Goal: Task Accomplishment & Management: Use online tool/utility

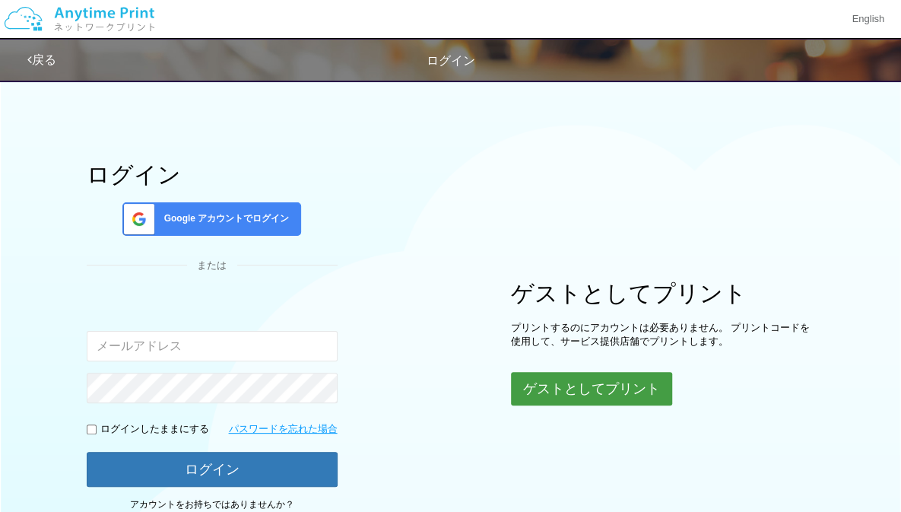
click at [553, 377] on button "ゲストとしてプリント" at bounding box center [591, 388] width 161 height 33
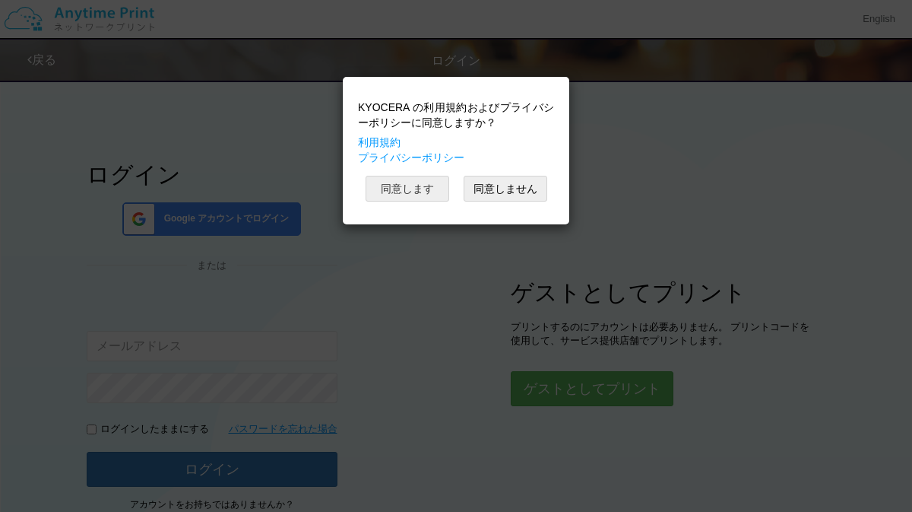
click at [399, 192] on button "同意します" at bounding box center [408, 189] width 84 height 26
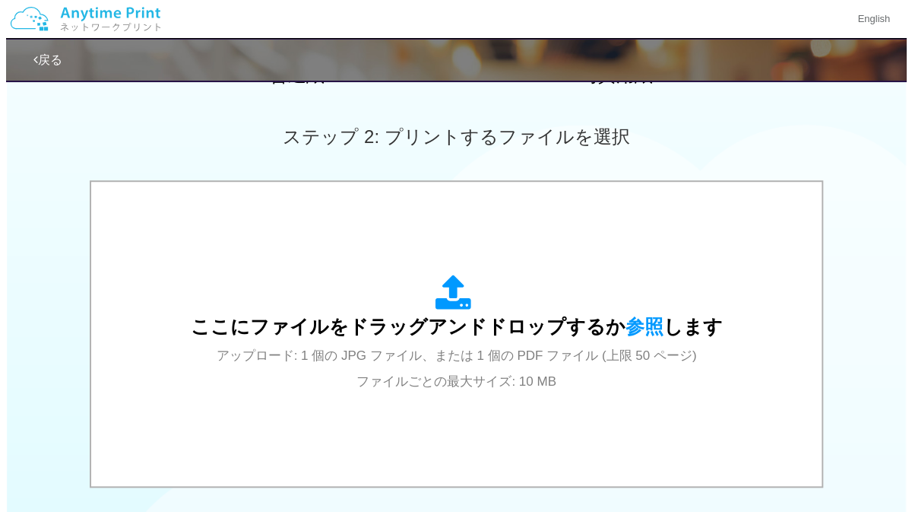
scroll to position [399, 0]
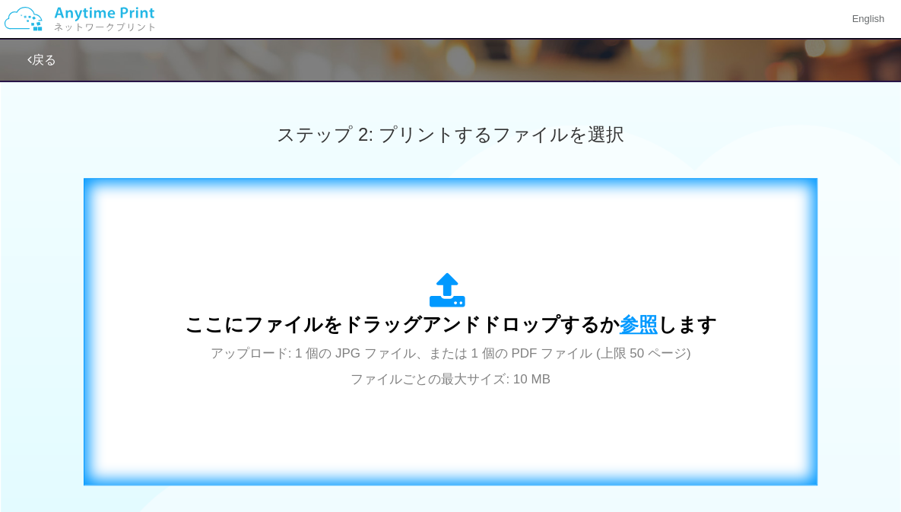
click at [622, 322] on span "参照" at bounding box center [638, 323] width 38 height 21
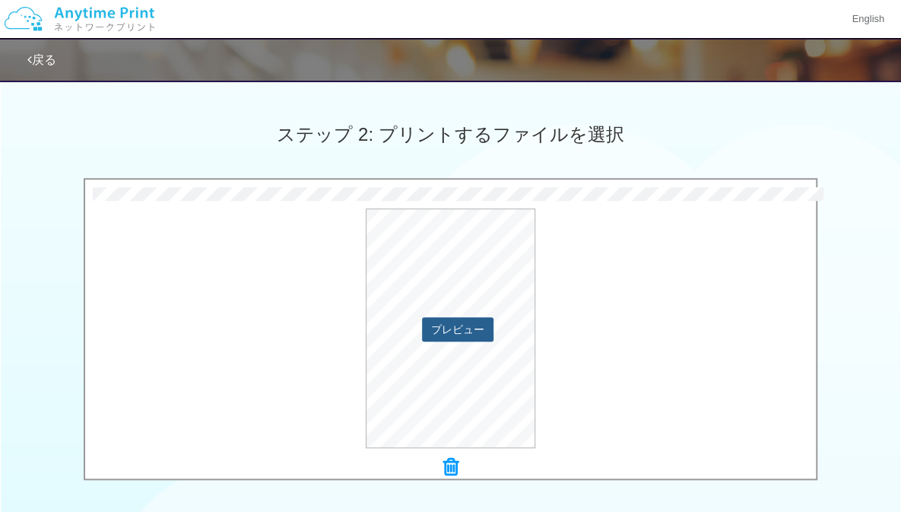
click at [467, 321] on button "プレビュー" at bounding box center [457, 329] width 71 height 24
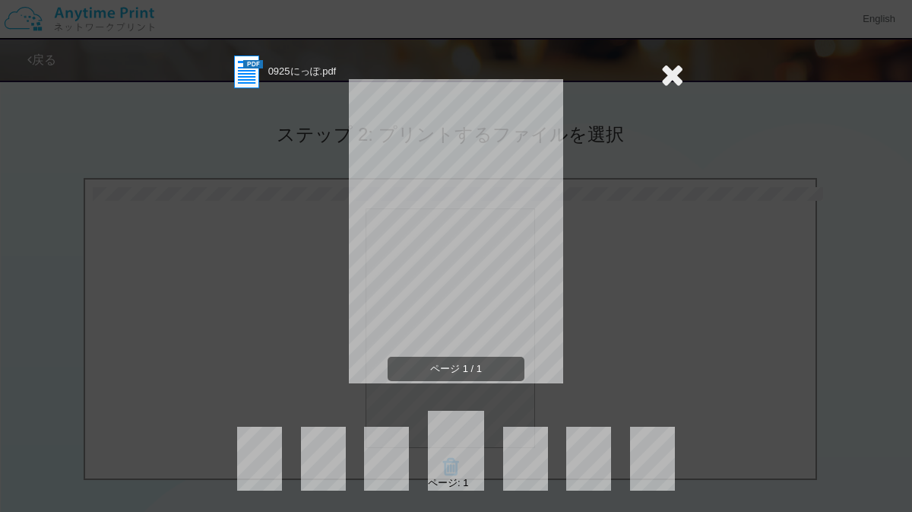
click at [670, 73] on icon at bounding box center [672, 74] width 24 height 30
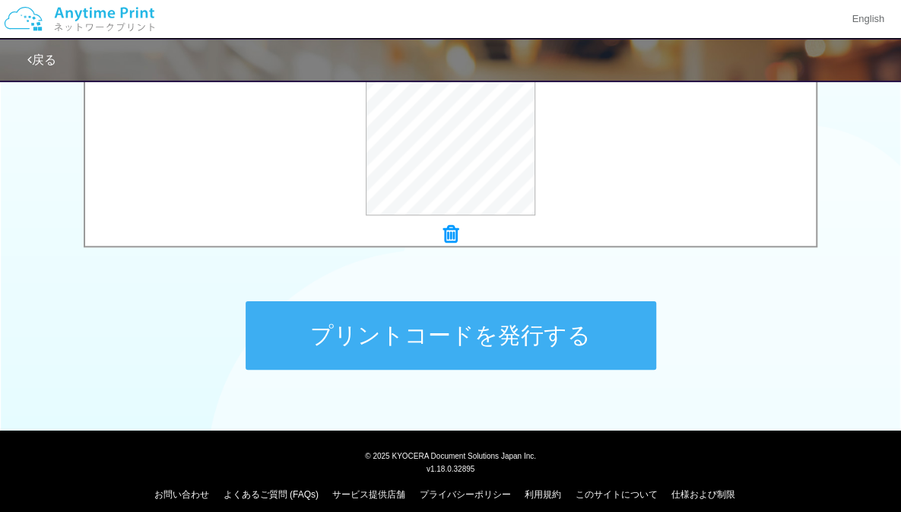
scroll to position [631, 0]
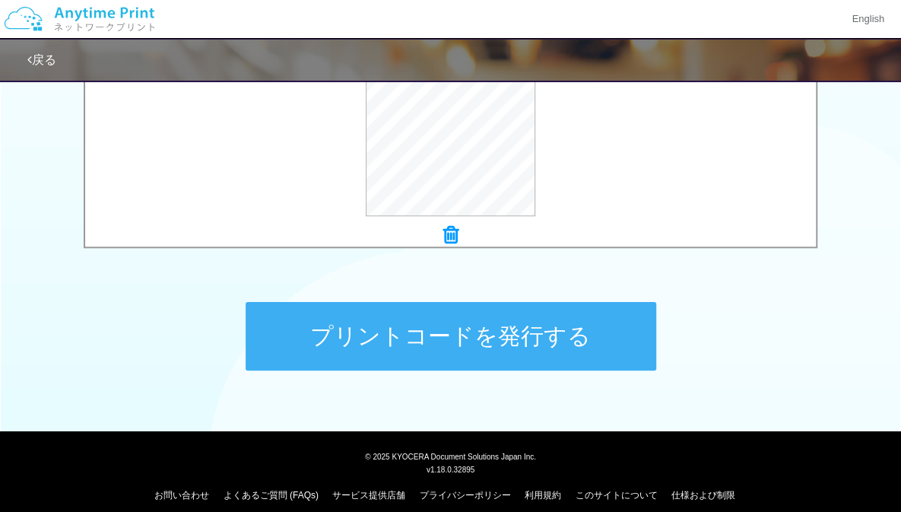
click at [582, 348] on button "プリントコードを発行する" at bounding box center [450, 336] width 410 height 68
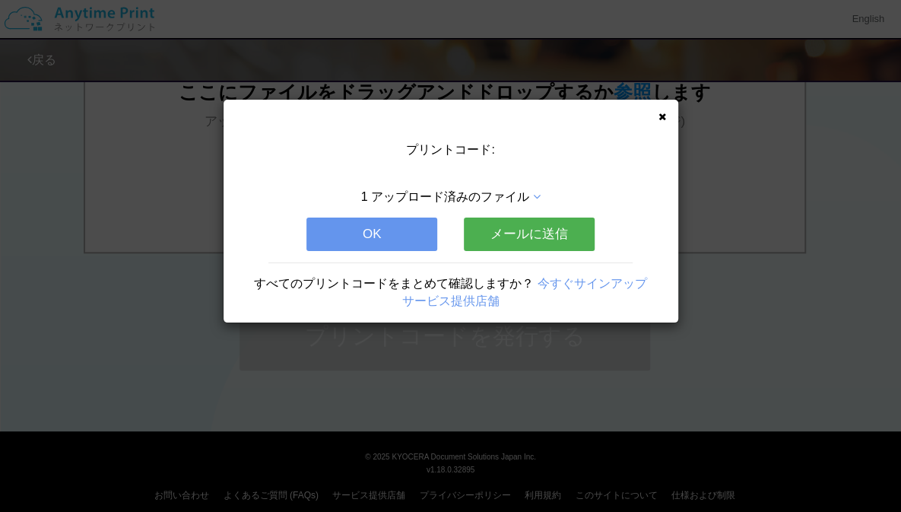
scroll to position [0, 0]
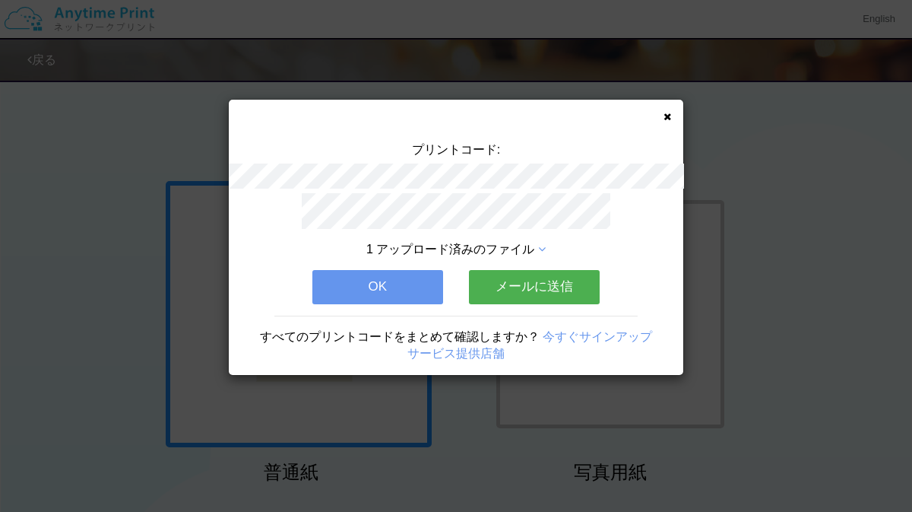
click at [667, 116] on icon at bounding box center [668, 117] width 8 height 10
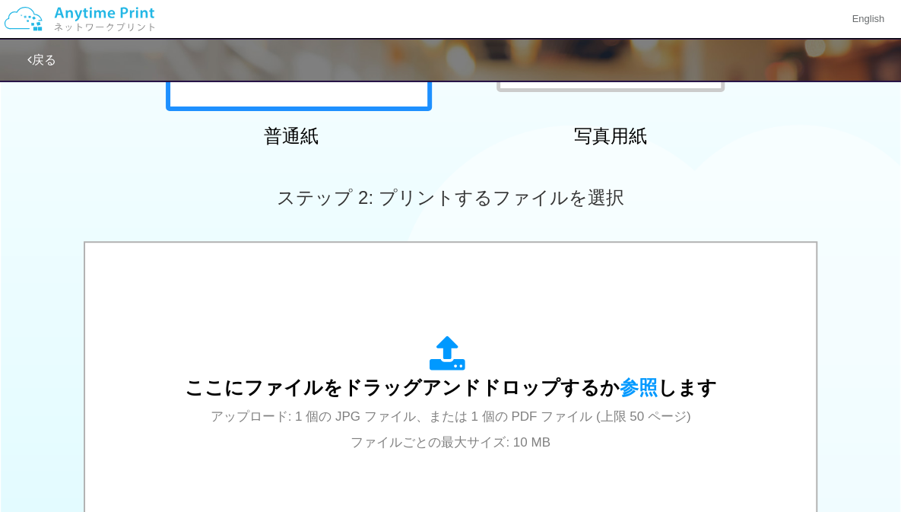
scroll to position [337, 0]
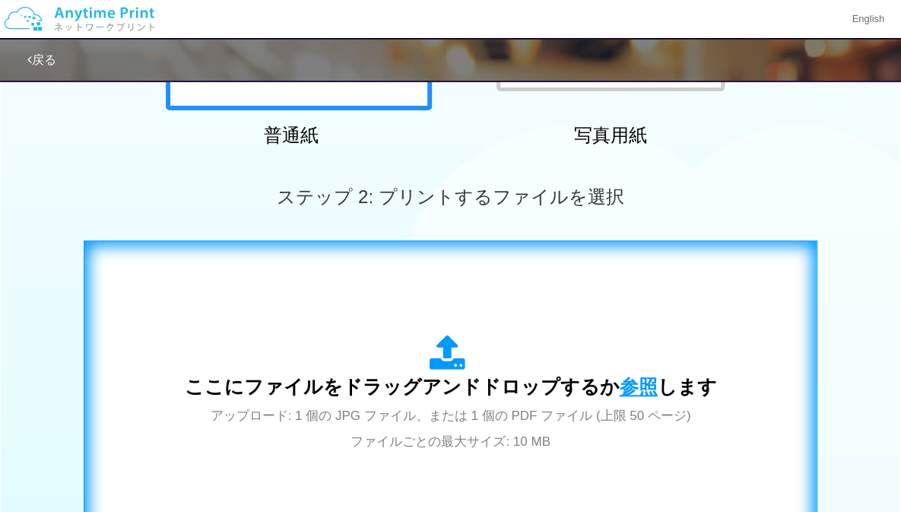
click at [623, 378] on span "参照" at bounding box center [638, 385] width 38 height 21
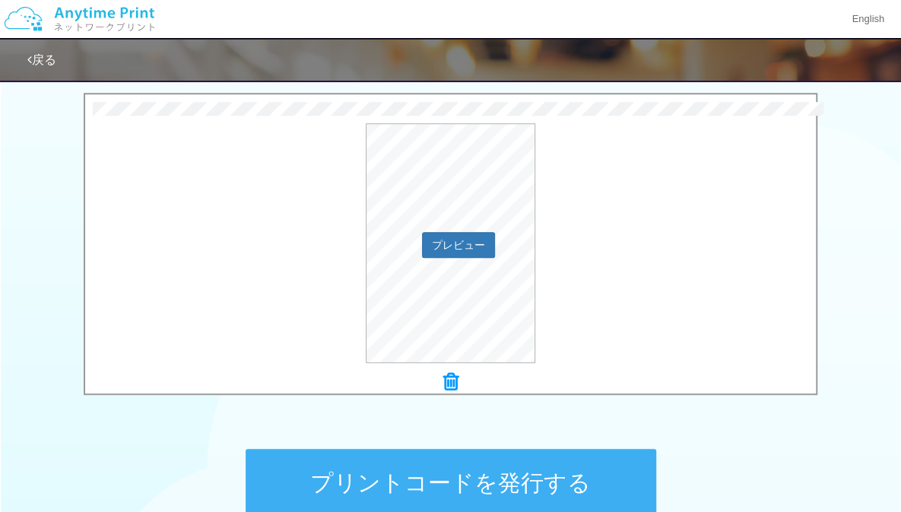
scroll to position [486, 0]
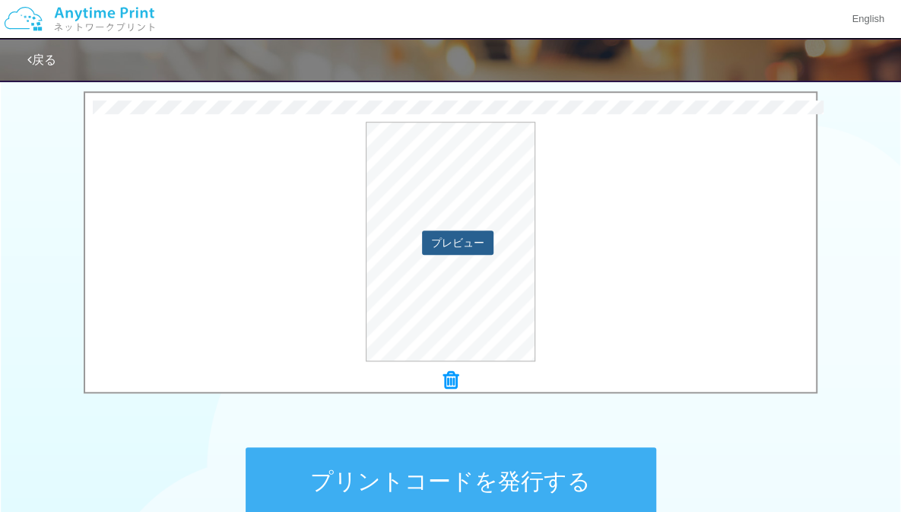
click at [464, 250] on button "プレビュー" at bounding box center [457, 242] width 71 height 24
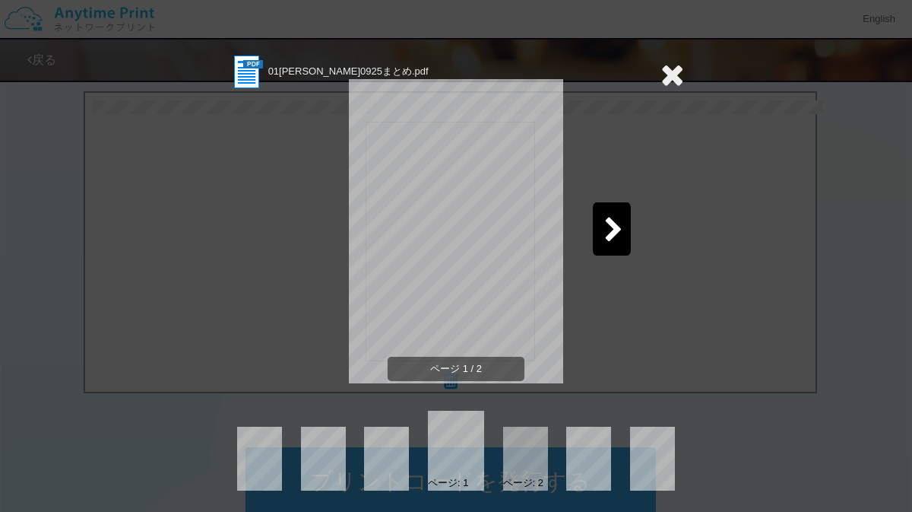
click at [605, 214] on div at bounding box center [612, 228] width 38 height 53
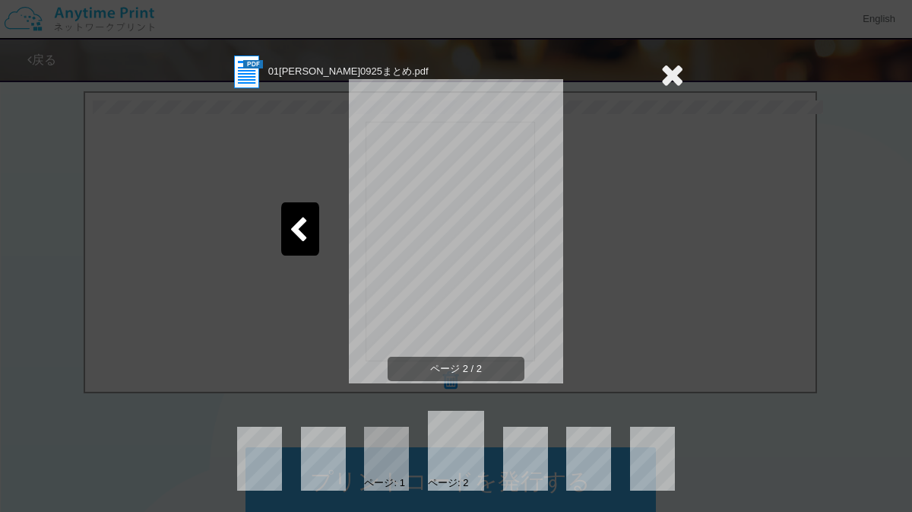
click at [673, 68] on icon at bounding box center [672, 74] width 24 height 30
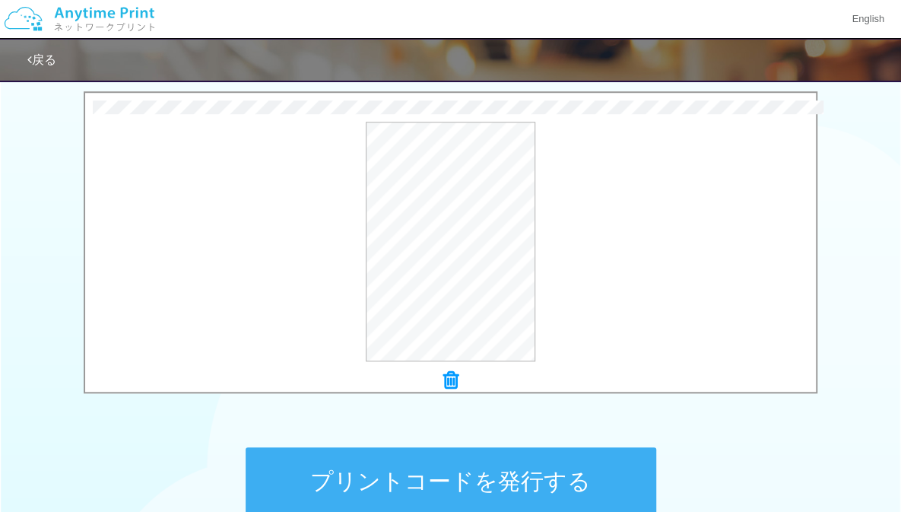
click at [552, 474] on button "プリントコードを発行する" at bounding box center [450, 481] width 410 height 68
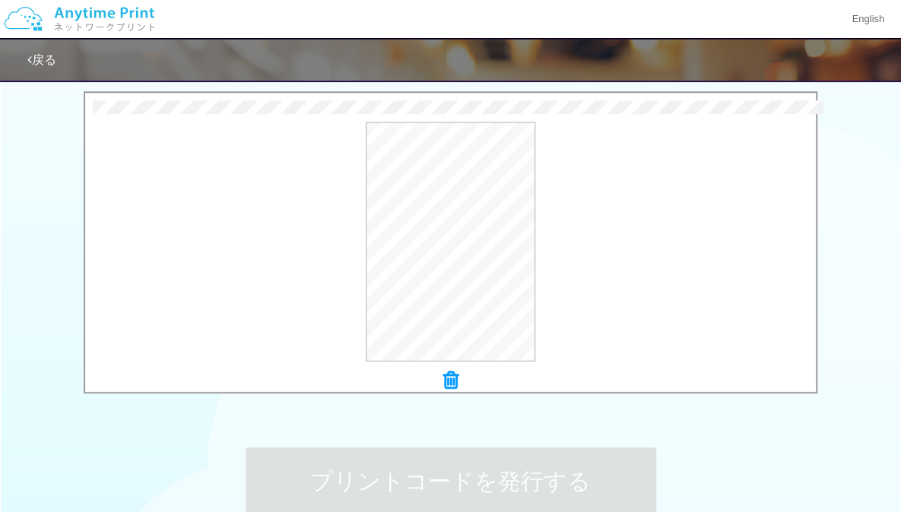
scroll to position [0, 0]
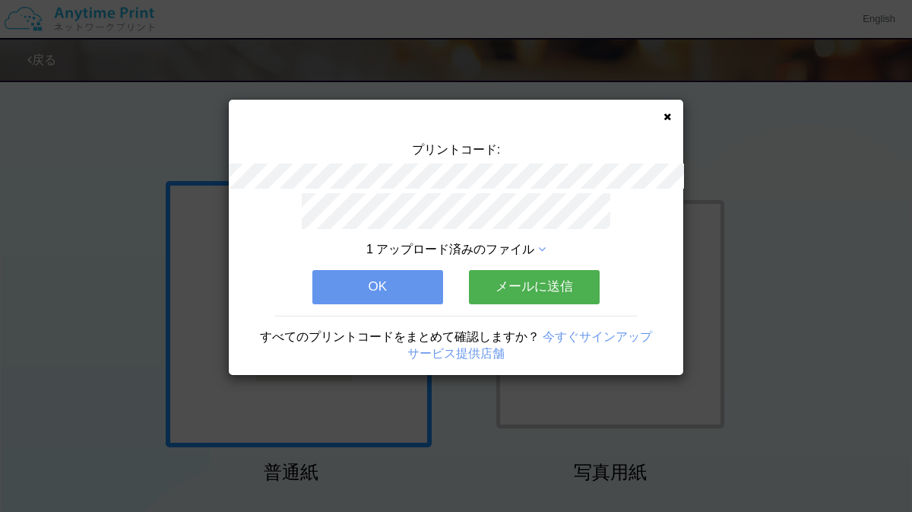
click at [662, 110] on div "プリントコード: 1 アップロード済みのファイル OK メールに送信 すべてのプリントコードをまとめて確認しますか？ 今すぐサインアップ サービス提供店舗" at bounding box center [456, 237] width 455 height 275
click at [668, 117] on icon at bounding box center [668, 117] width 8 height 10
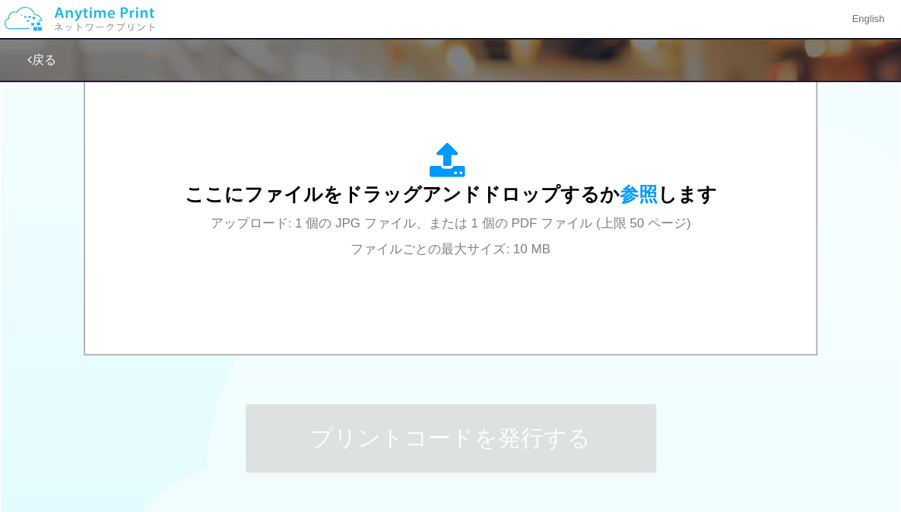
scroll to position [528, 0]
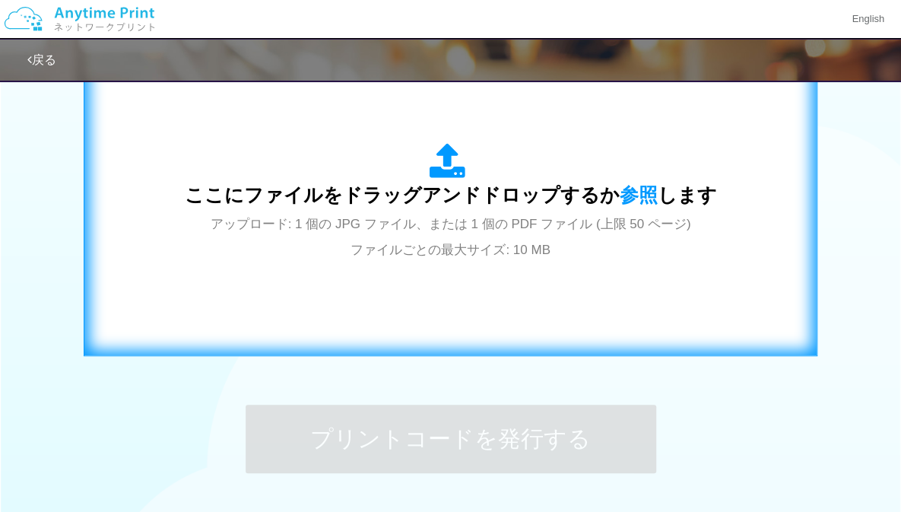
drag, startPoint x: 702, startPoint y: 236, endPoint x: 722, endPoint y: 107, distance: 130.1
click at [722, 107] on div "ここにファイルをドラッグアンドドロップするか 参照 します アップロード: 1 個の JPG ファイル、または 1 個の PDF ファイル (上限 50 ペー…" at bounding box center [451, 202] width 702 height 275
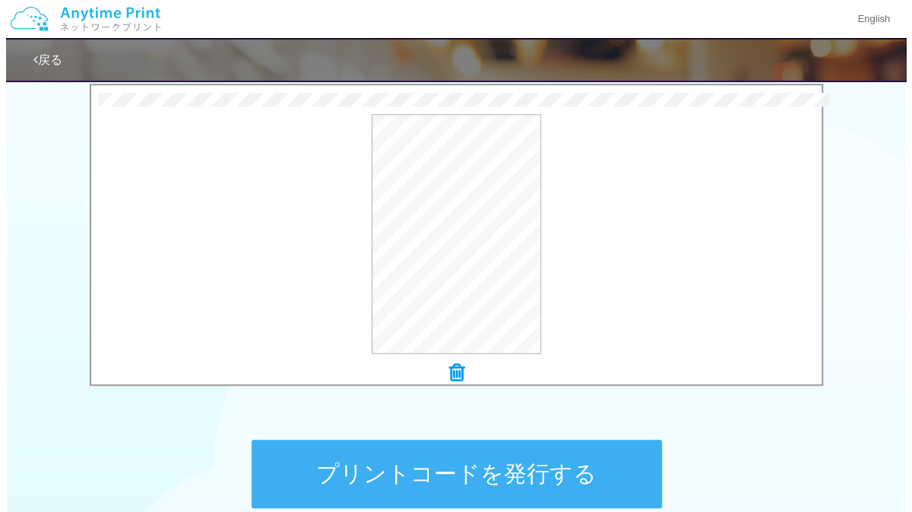
scroll to position [493, 0]
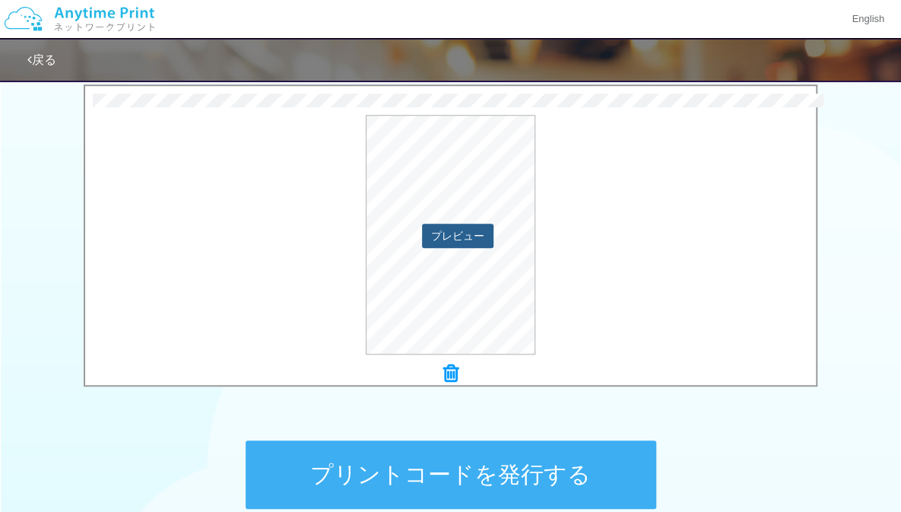
click at [463, 232] on button "プレビュー" at bounding box center [457, 235] width 71 height 24
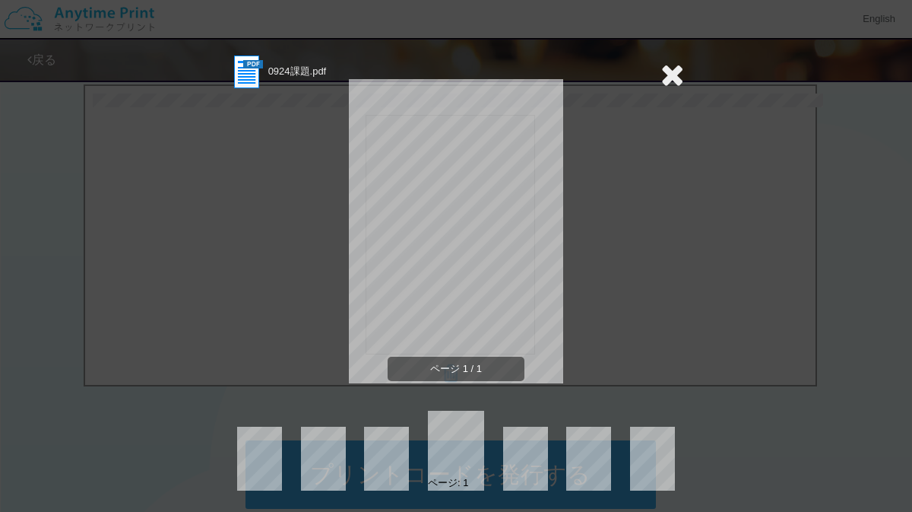
click at [673, 65] on icon at bounding box center [672, 74] width 24 height 30
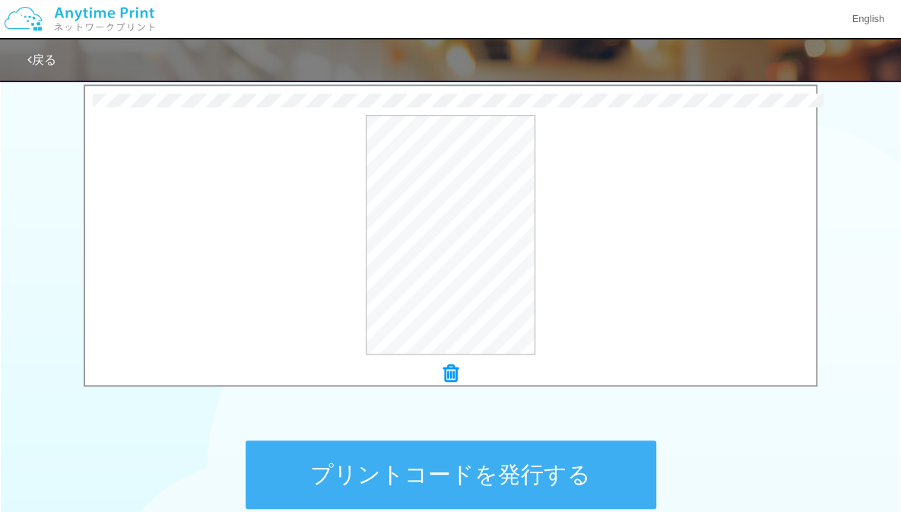
scroll to position [509, 0]
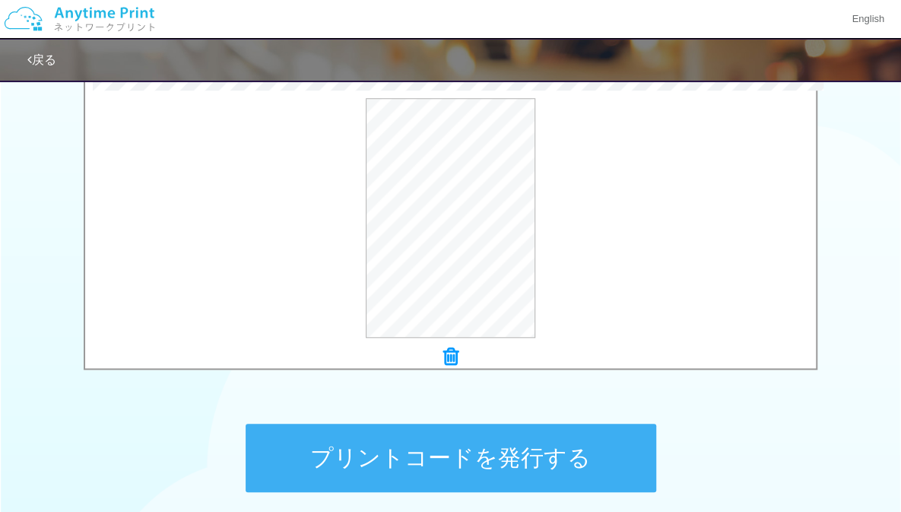
click at [583, 440] on button "プリントコードを発行する" at bounding box center [450, 457] width 410 height 68
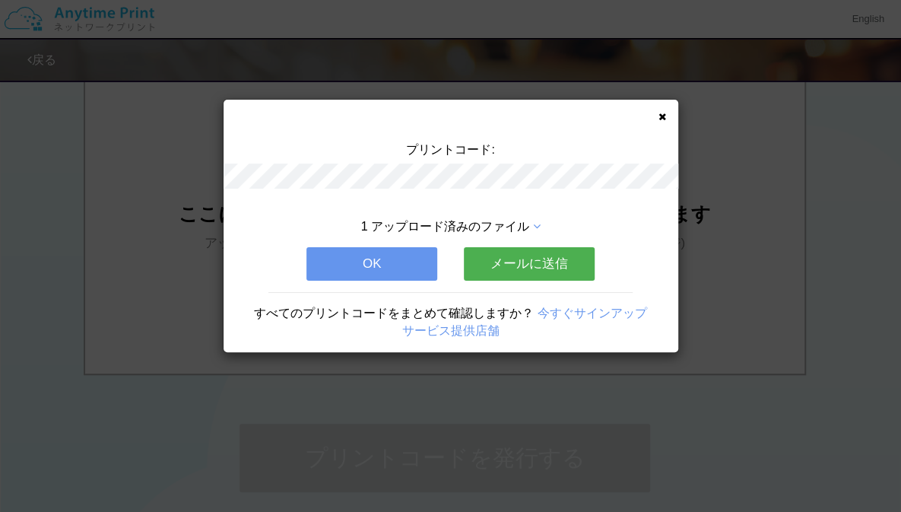
scroll to position [0, 0]
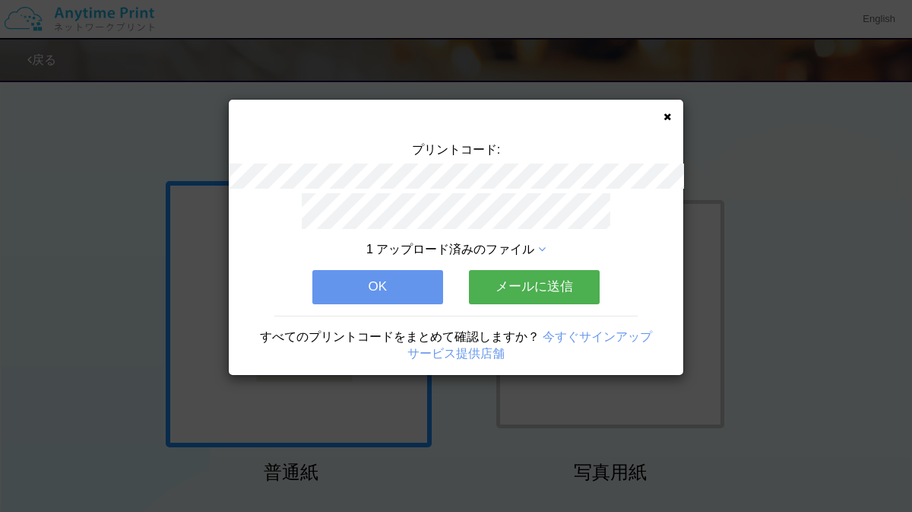
click at [669, 112] on icon at bounding box center [668, 117] width 8 height 10
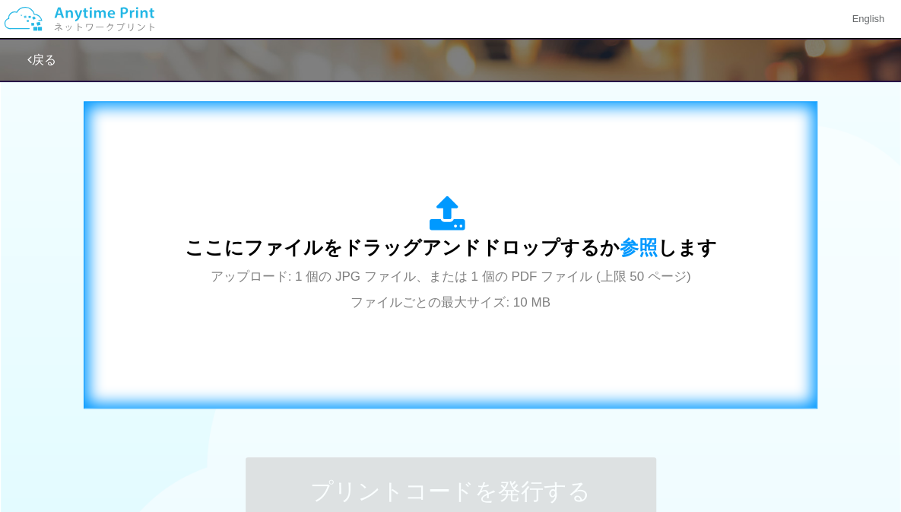
scroll to position [475, 0]
click at [641, 244] on span "参照" at bounding box center [638, 247] width 38 height 21
